Goal: Contribute content

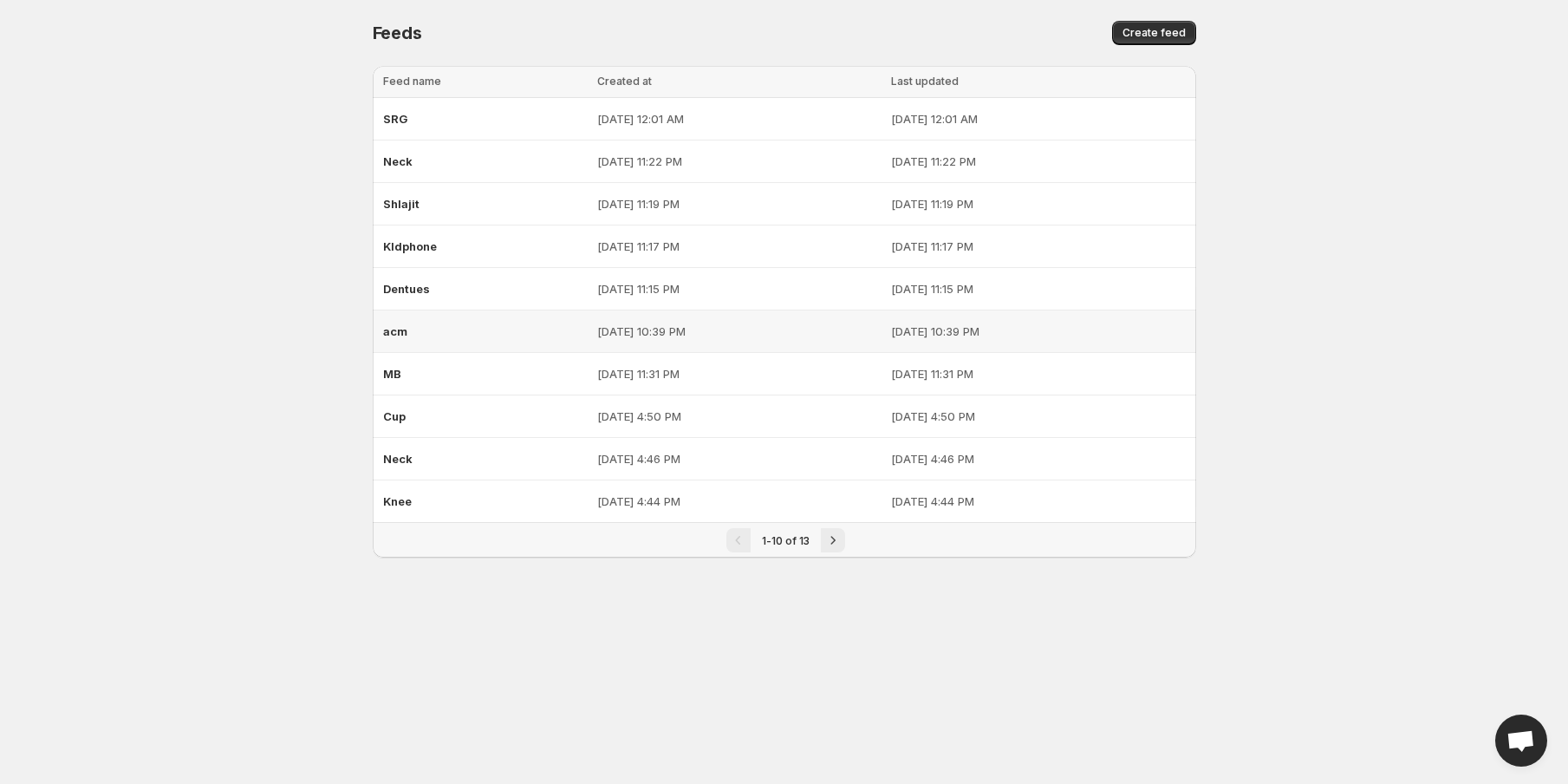
click at [500, 335] on div "acm" at bounding box center [484, 331] width 203 height 31
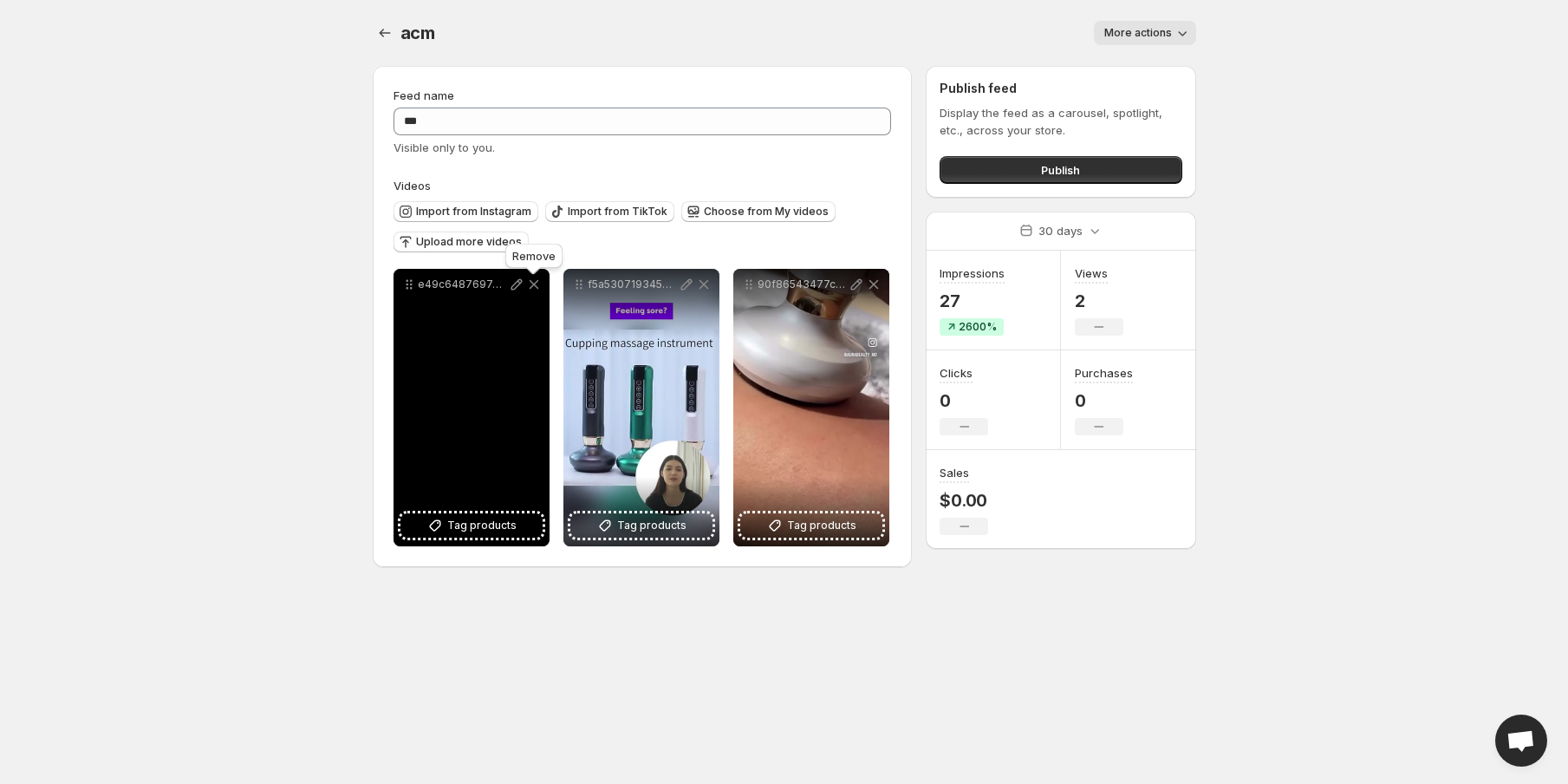
click at [529, 285] on icon at bounding box center [534, 284] width 18 height 18
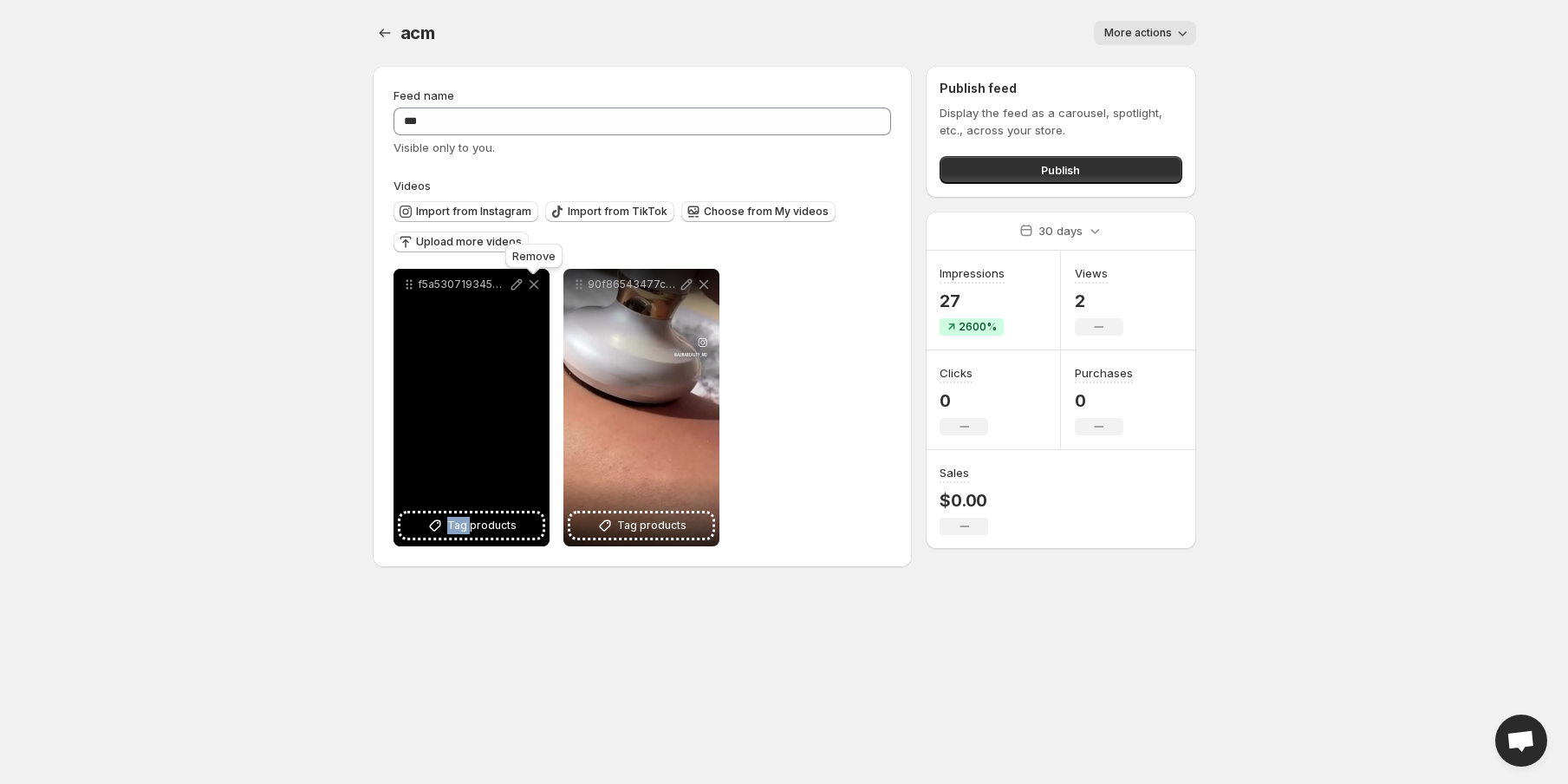
click at [529, 285] on icon at bounding box center [534, 284] width 18 height 18
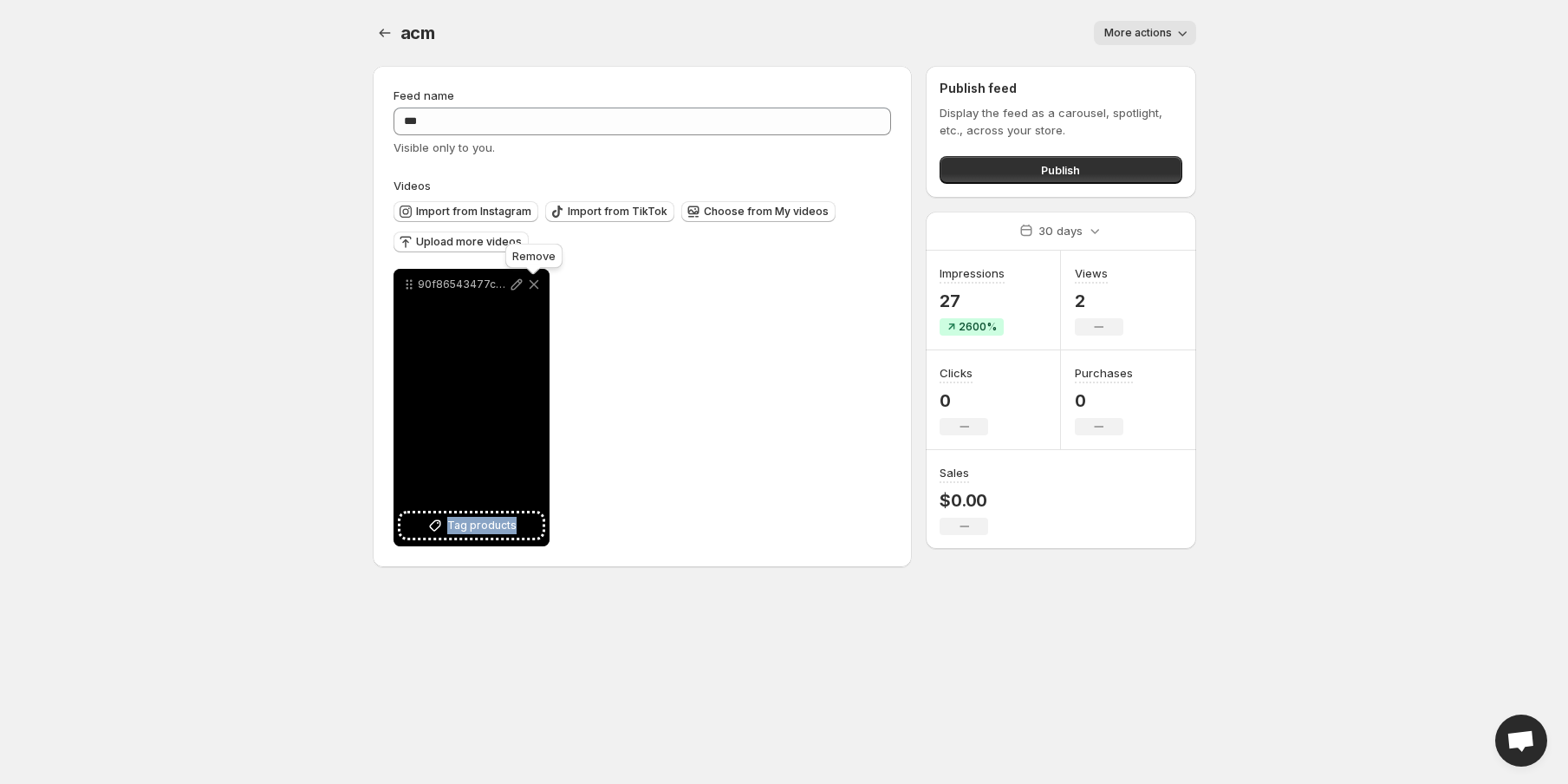
click at [529, 285] on icon at bounding box center [534, 284] width 18 height 18
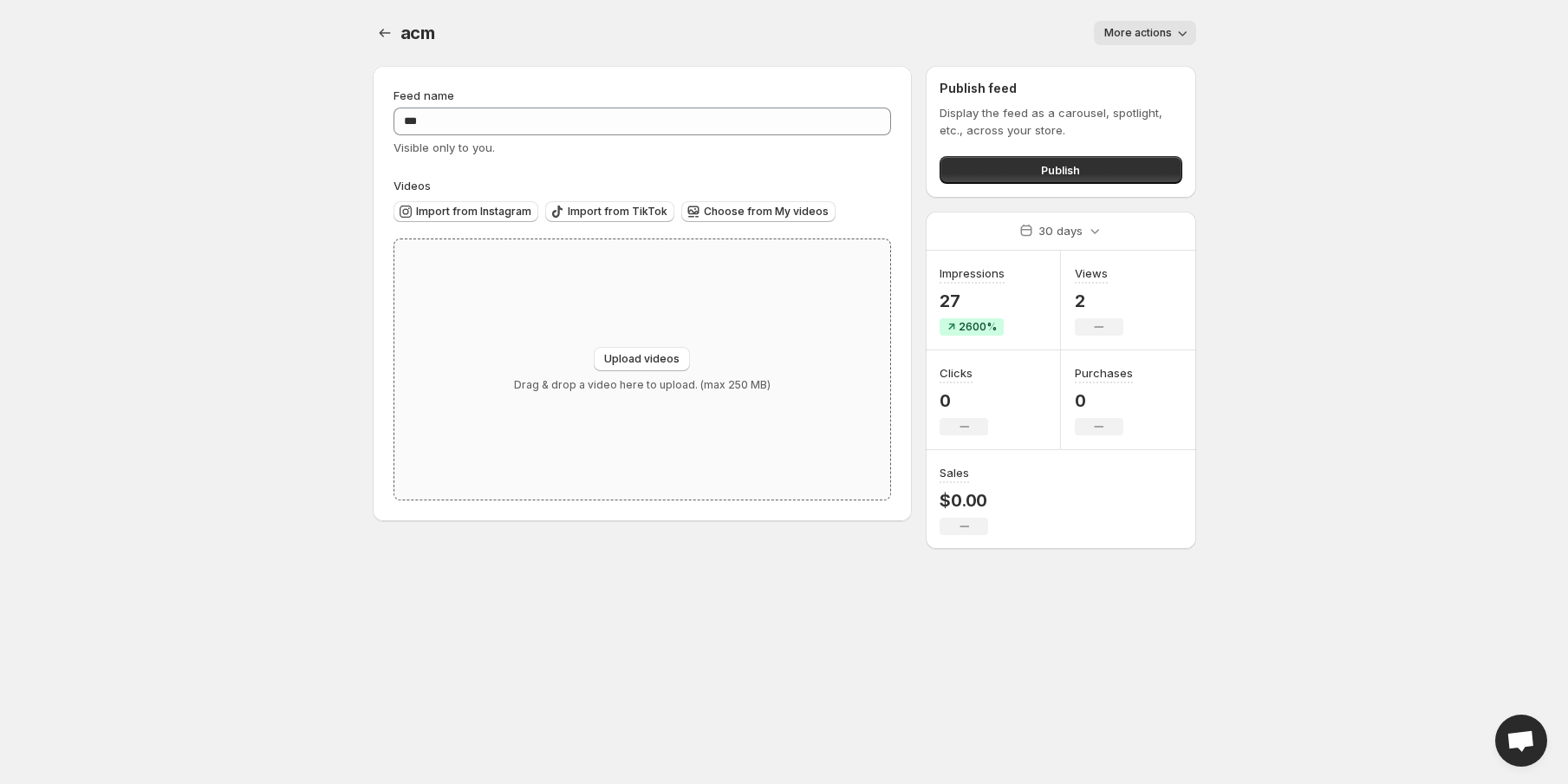
click at [650, 343] on div "Upload videos Drag & drop a video here to upload. (max 250 MB)" at bounding box center [642, 369] width 497 height 260
type input "**********"
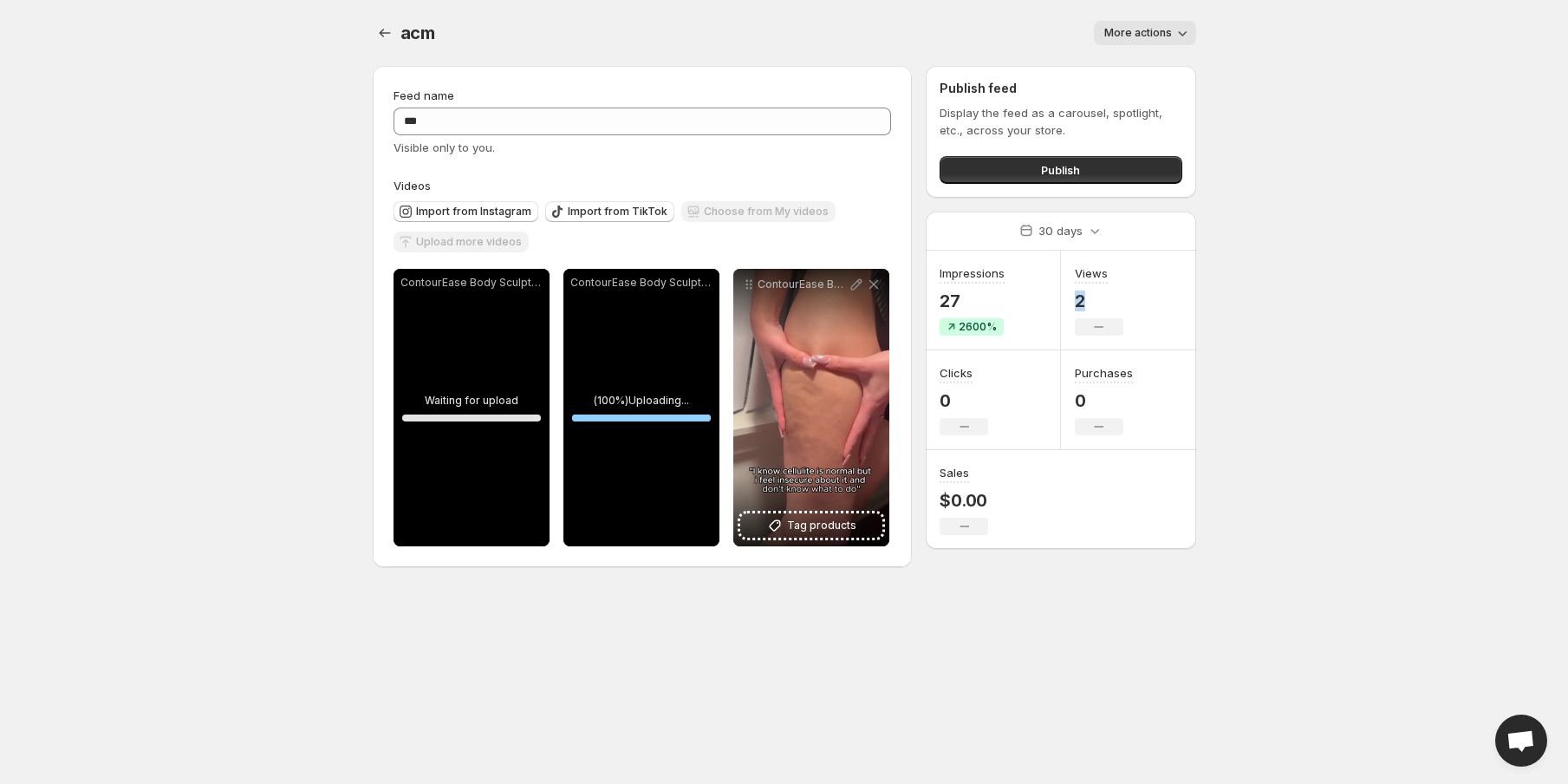
drag, startPoint x: 1094, startPoint y: 289, endPoint x: 1070, endPoint y: 289, distance: 24.0
click at [1070, 289] on div "Views 2 No change" at bounding box center [1128, 300] width 135 height 100
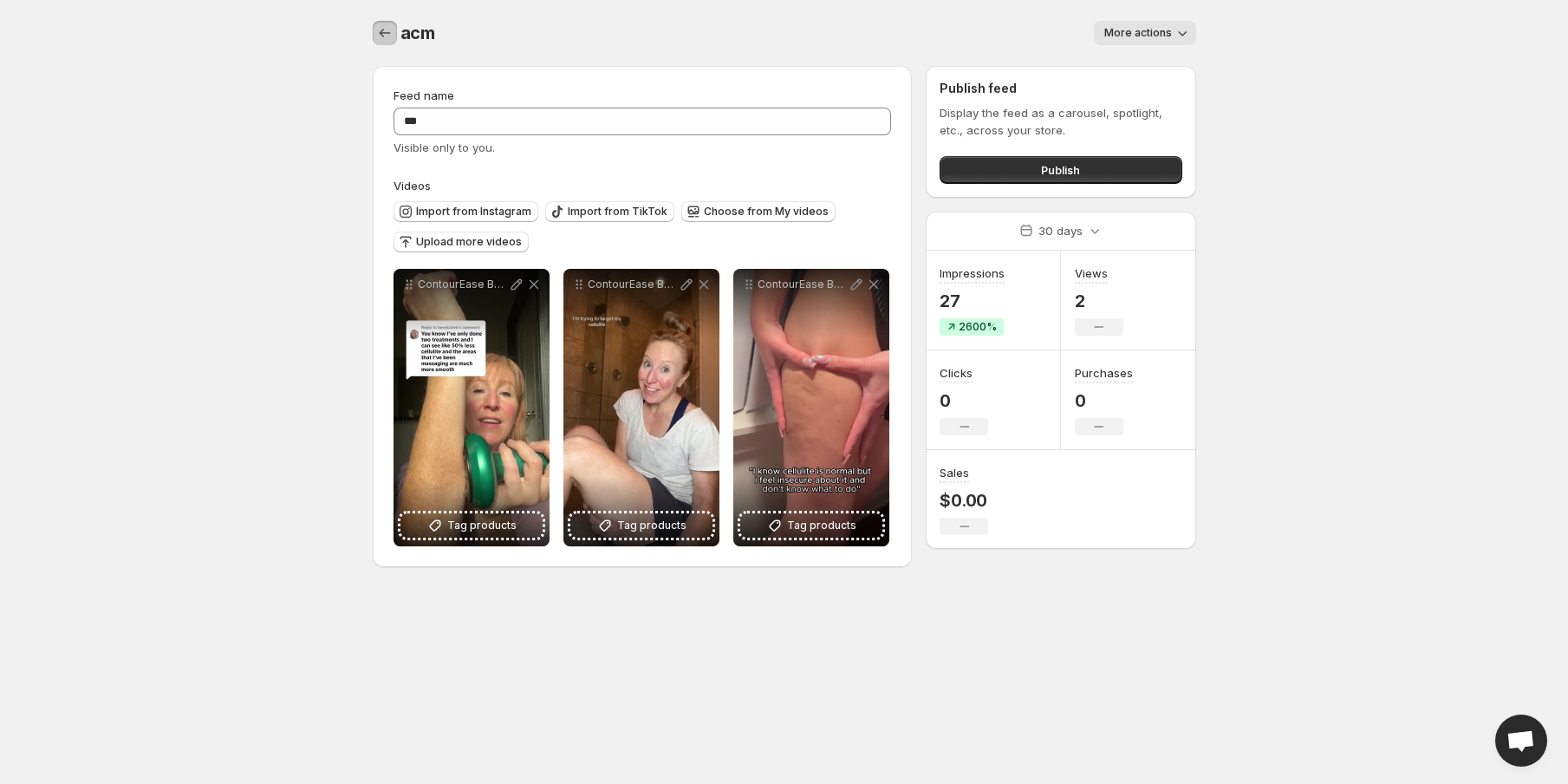
click at [382, 31] on icon "Settings" at bounding box center [385, 33] width 18 height 18
